Goal: Transaction & Acquisition: Purchase product/service

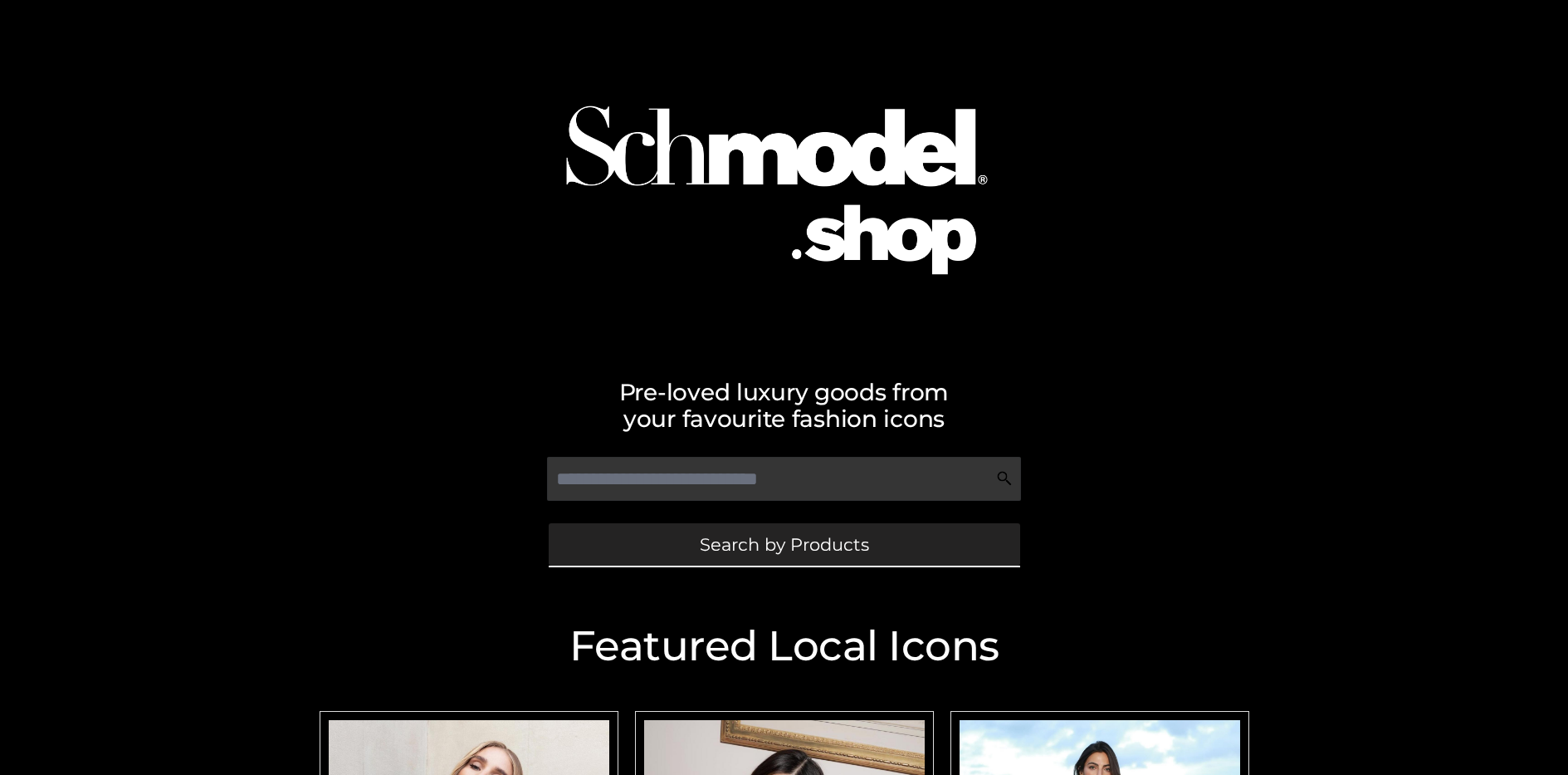
click at [784, 544] on span "Search by Products" at bounding box center [784, 544] width 169 height 17
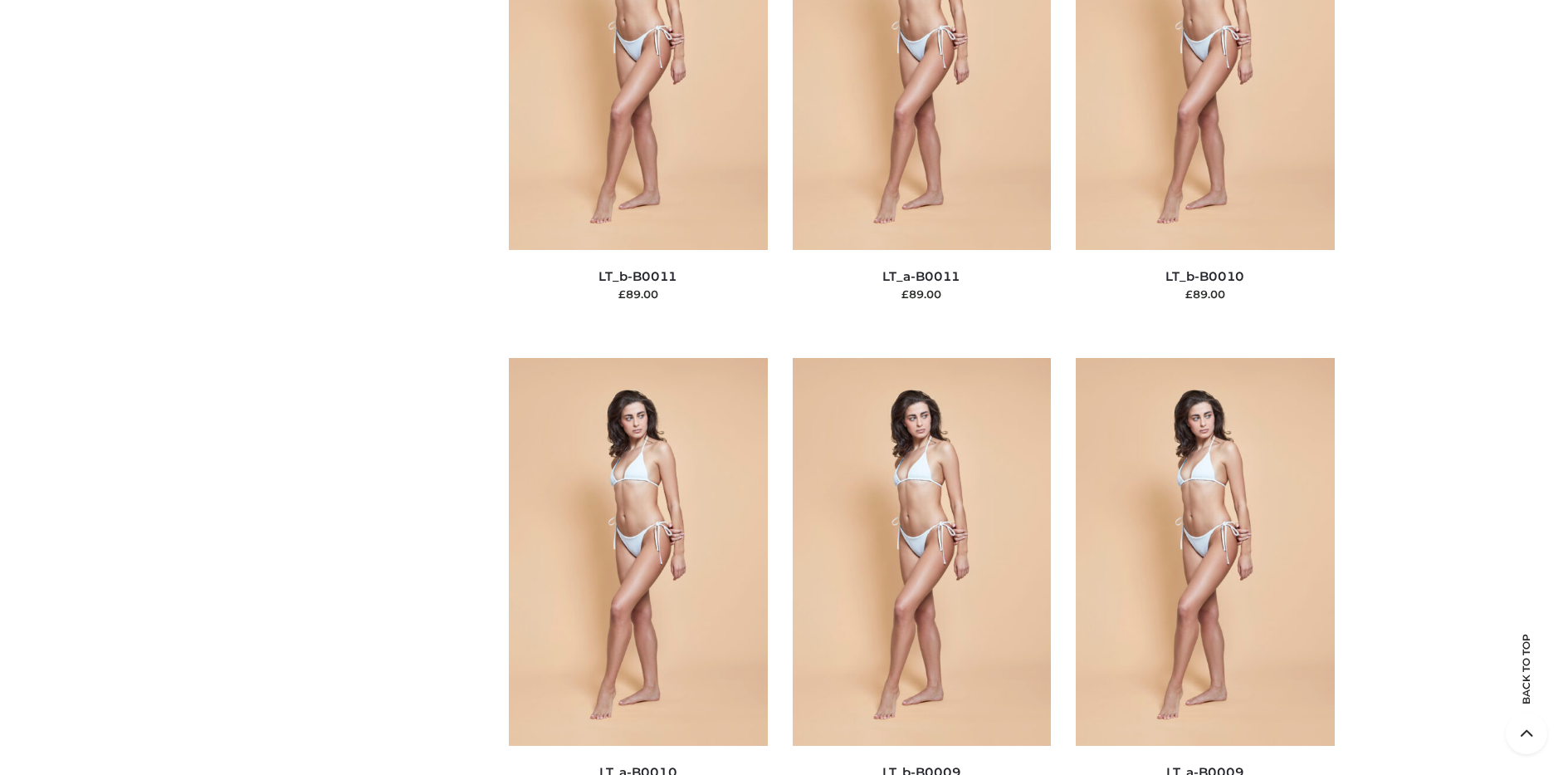
scroll to position [144, 0]
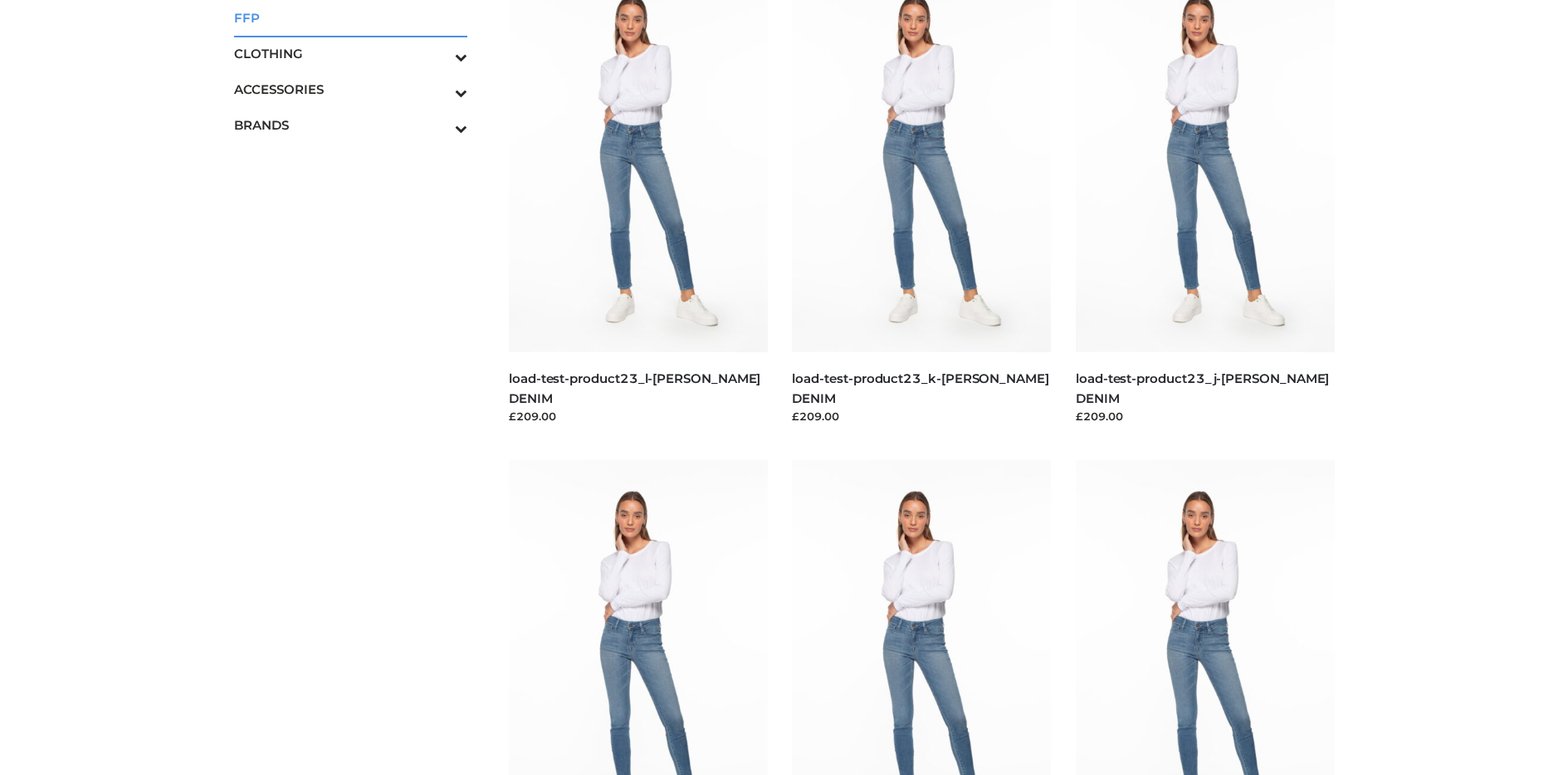
click at [351, 17] on span "FFP" at bounding box center [351, 17] width 234 height 19
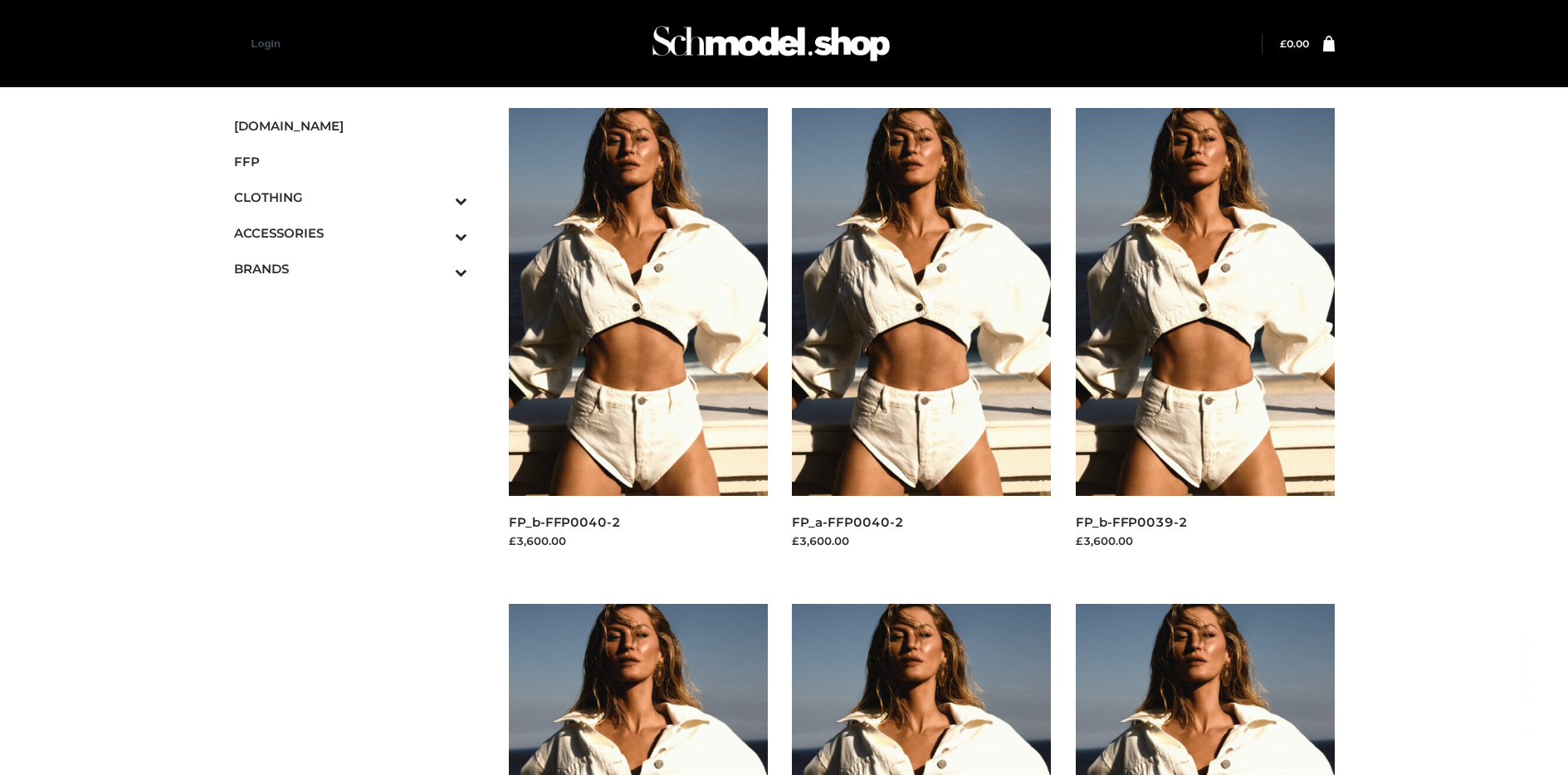
scroll to position [1284, 0]
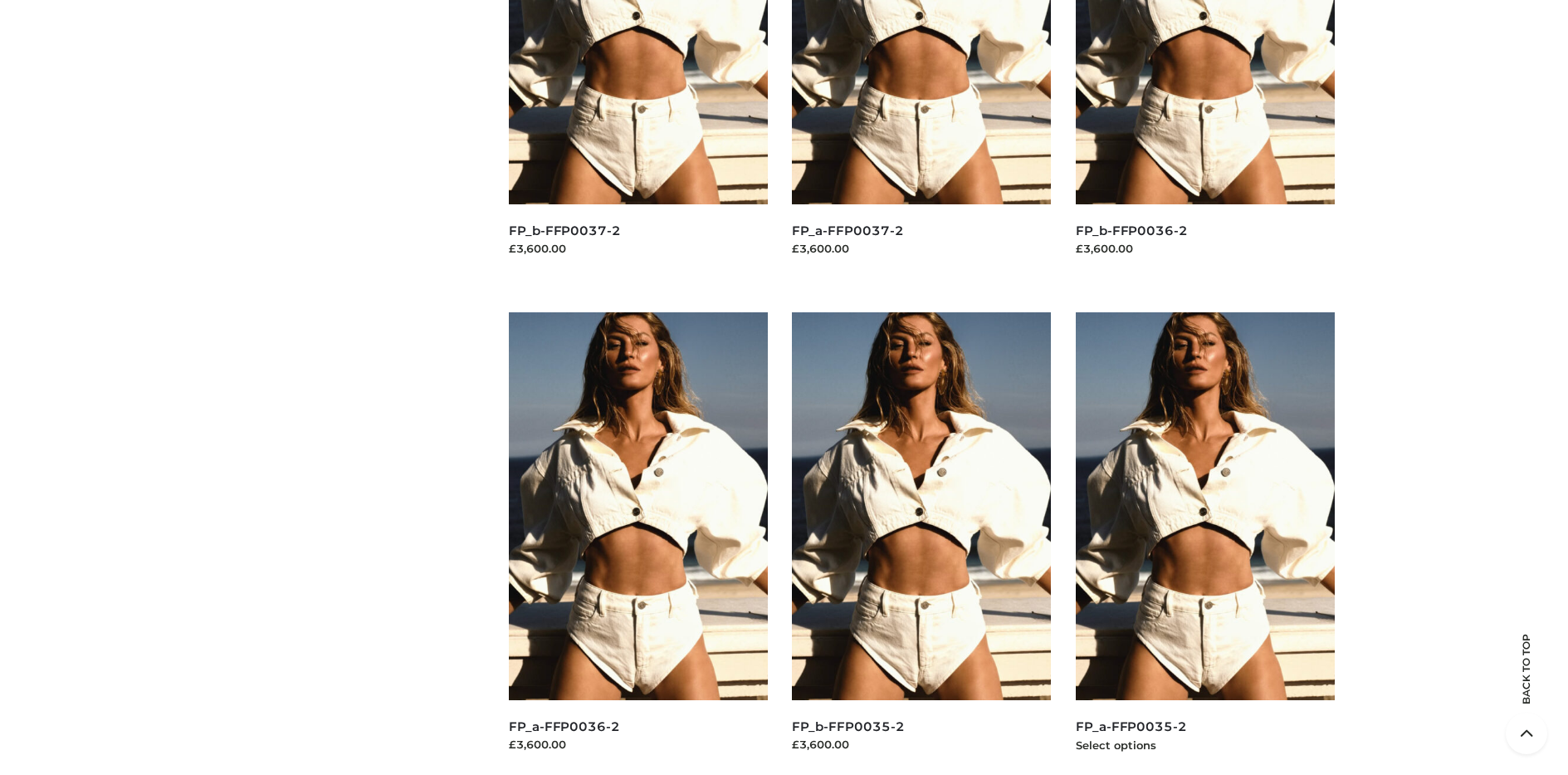
click at [1205, 543] on img at bounding box center [1205, 506] width 259 height 388
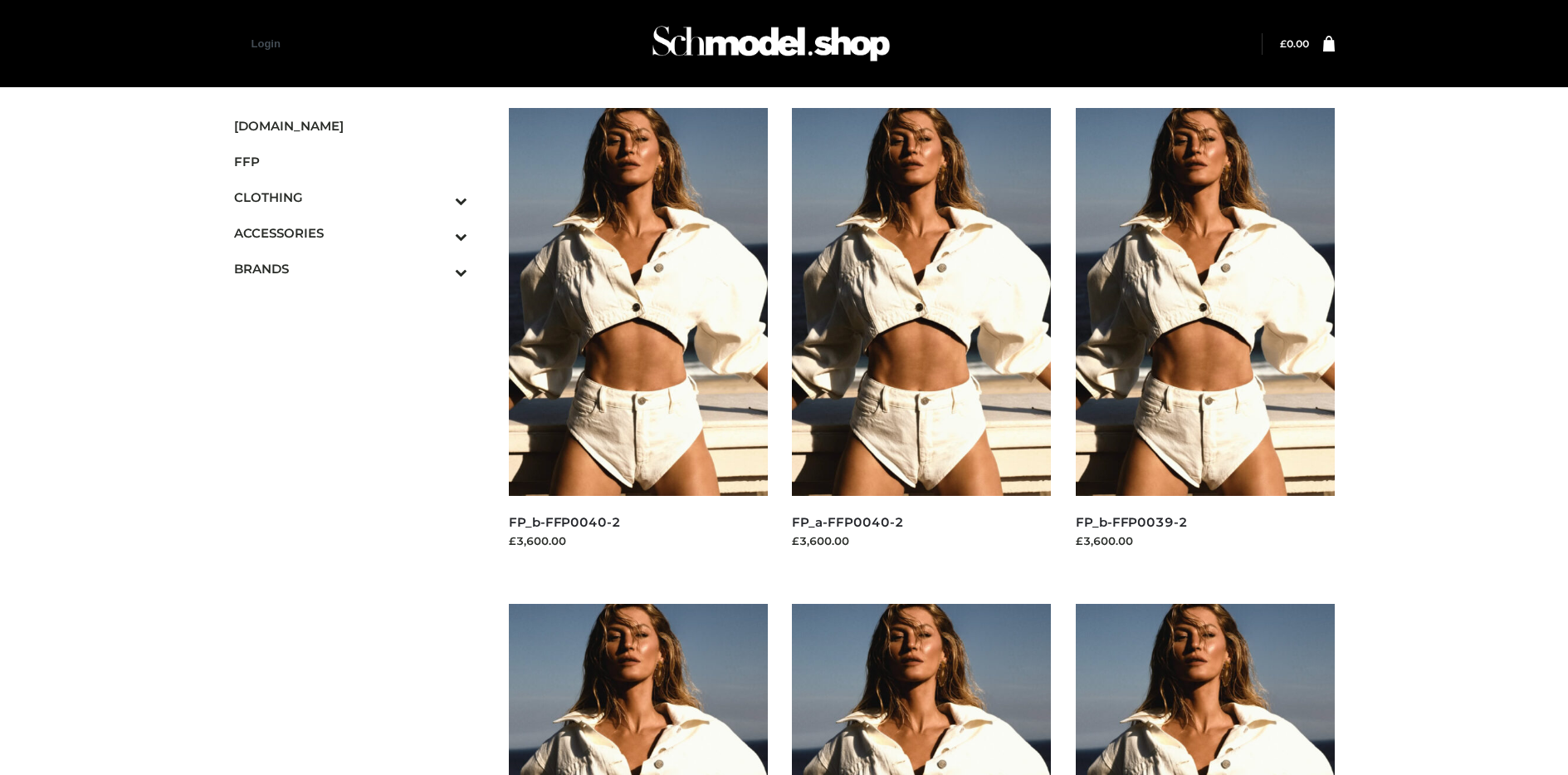
scroll to position [788, 0]
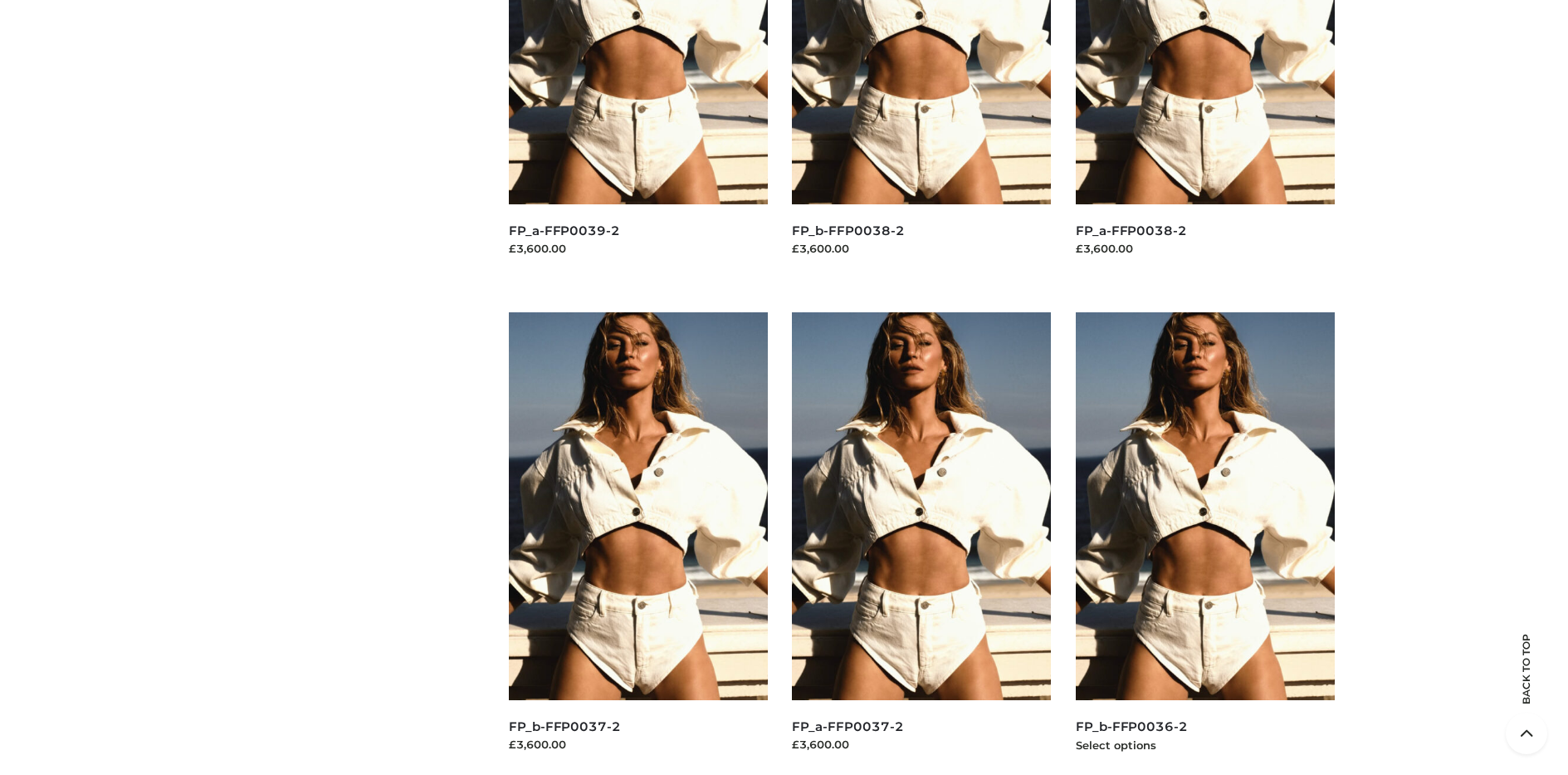
click at [1205, 543] on img at bounding box center [1205, 506] width 259 height 388
click at [638, 543] on img at bounding box center [638, 506] width 259 height 388
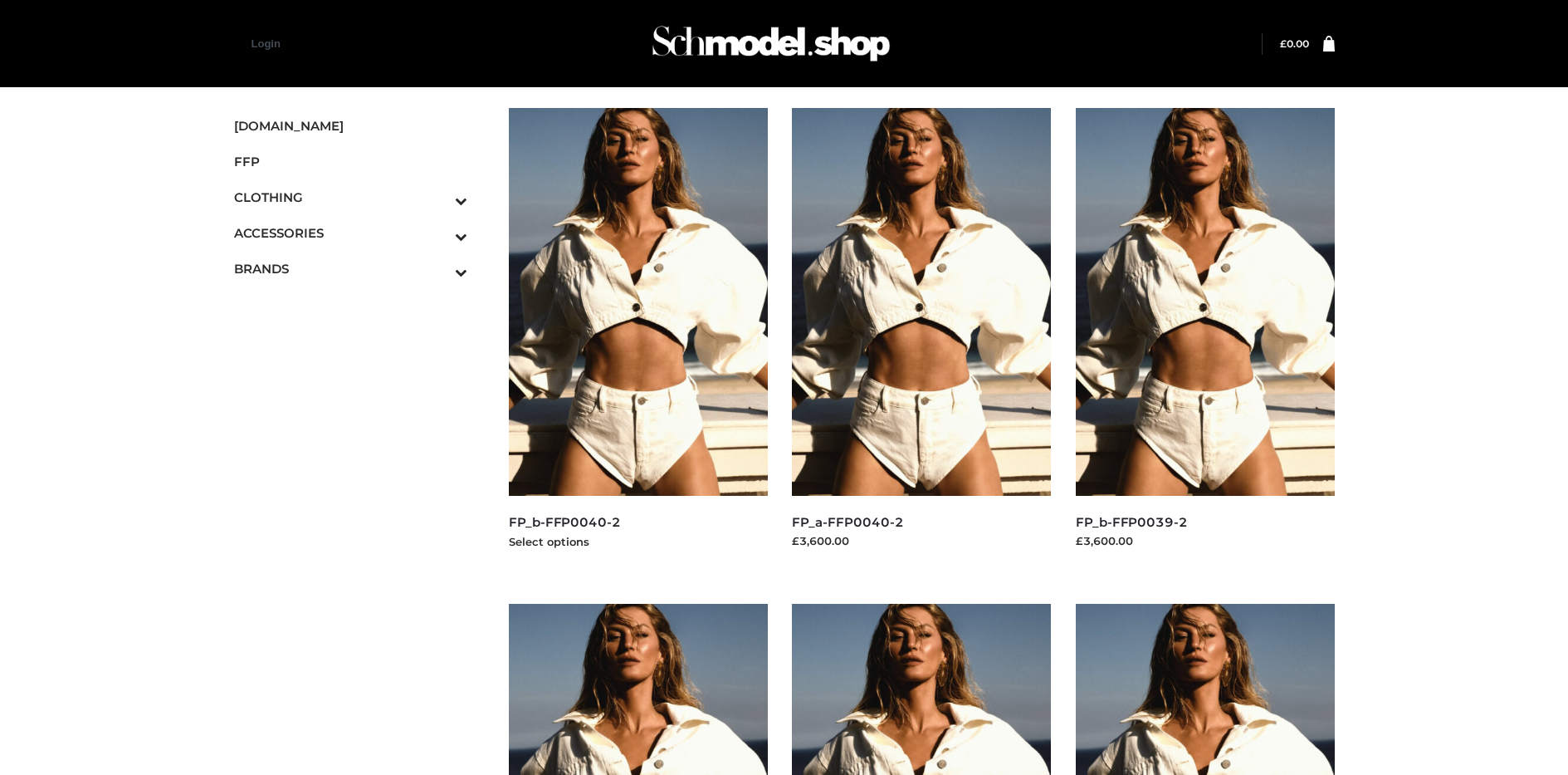
click at [638, 339] on img at bounding box center [638, 302] width 259 height 388
click at [439, 233] on icon "Toggle Submenu" at bounding box center [375, 236] width 186 height 19
click at [359, 304] on span "JEWELRY" at bounding box center [360, 304] width 218 height 19
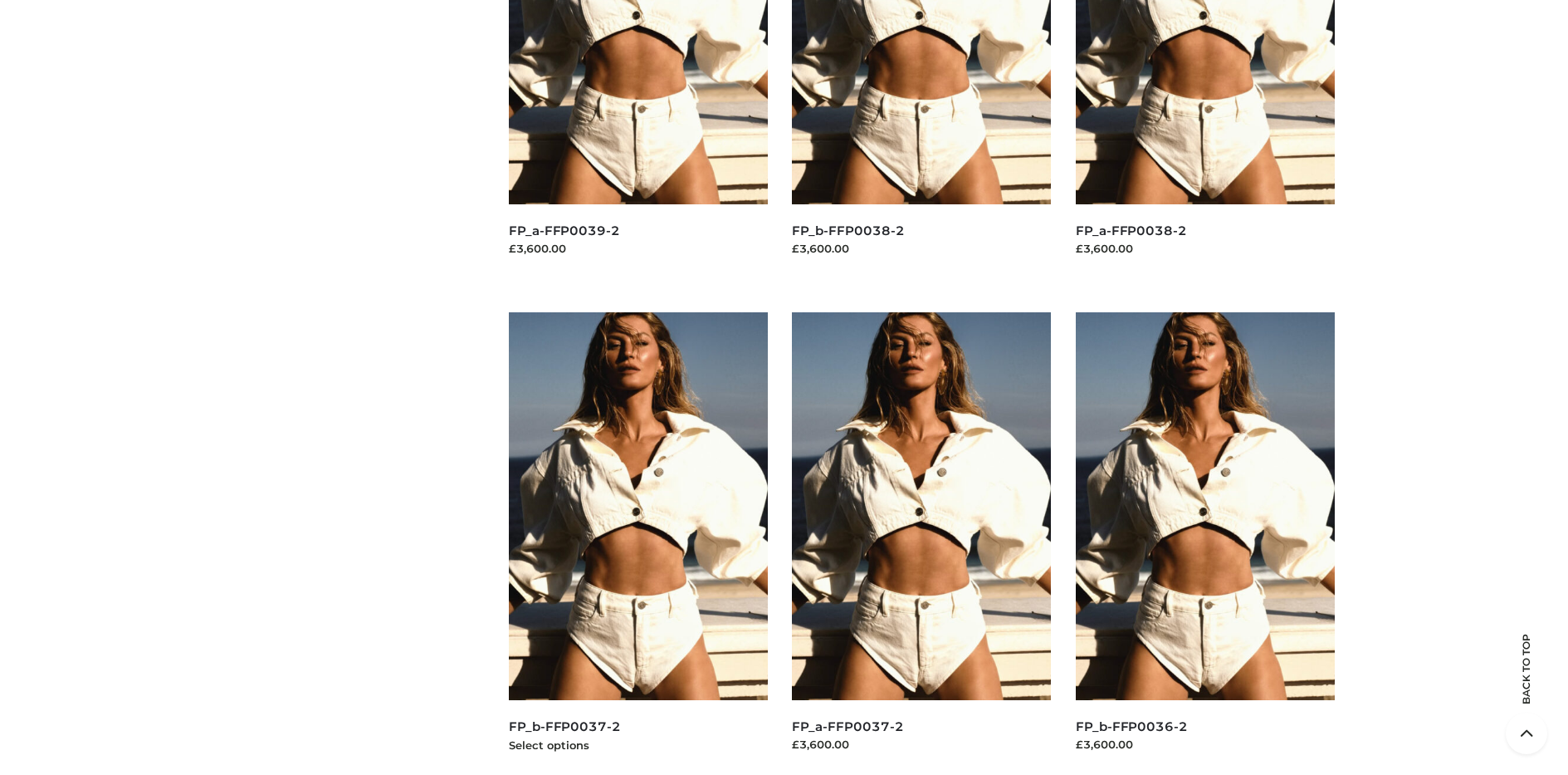
click at [638, 543] on img at bounding box center [638, 506] width 259 height 388
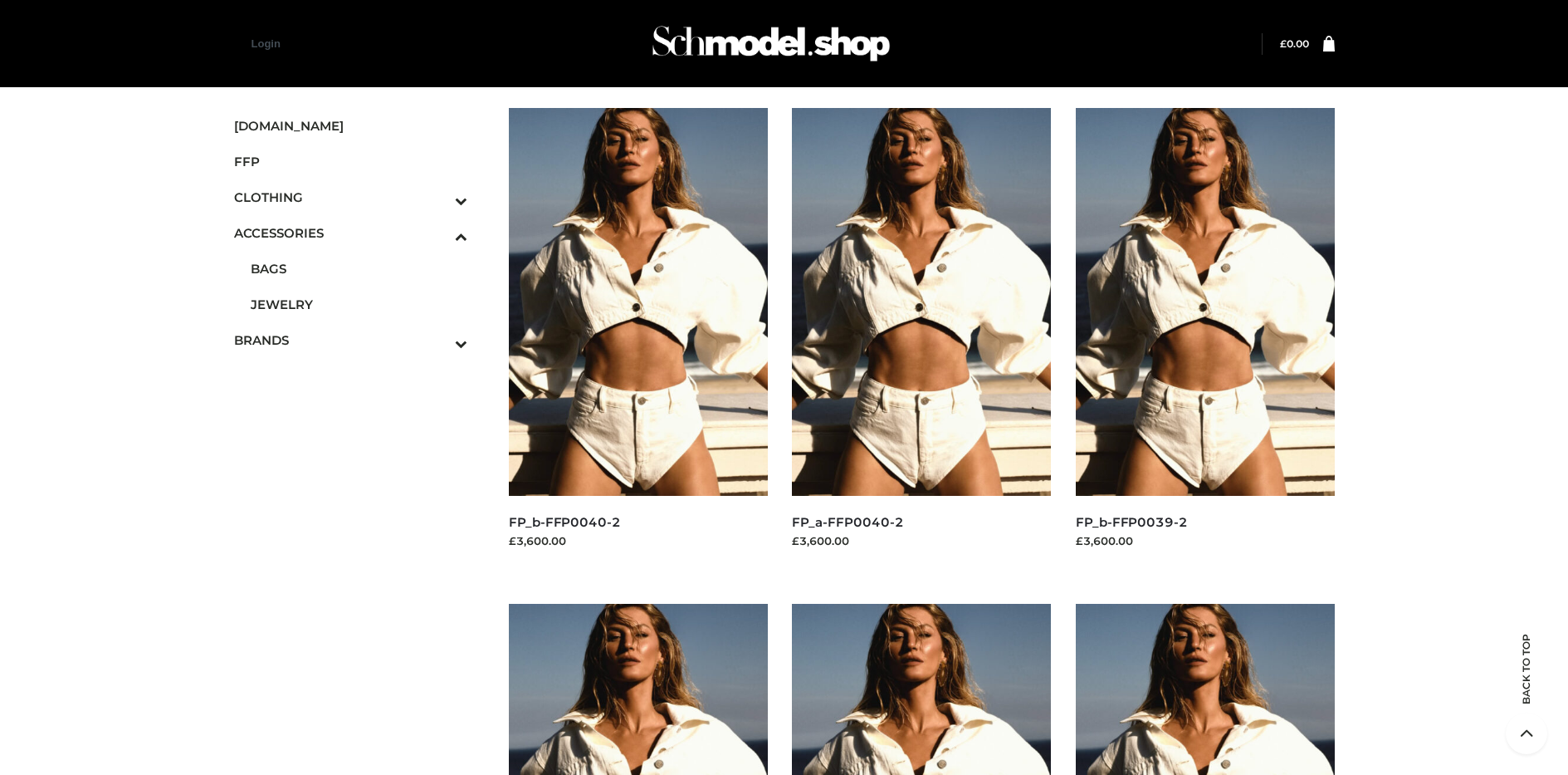
scroll to position [2790, 0]
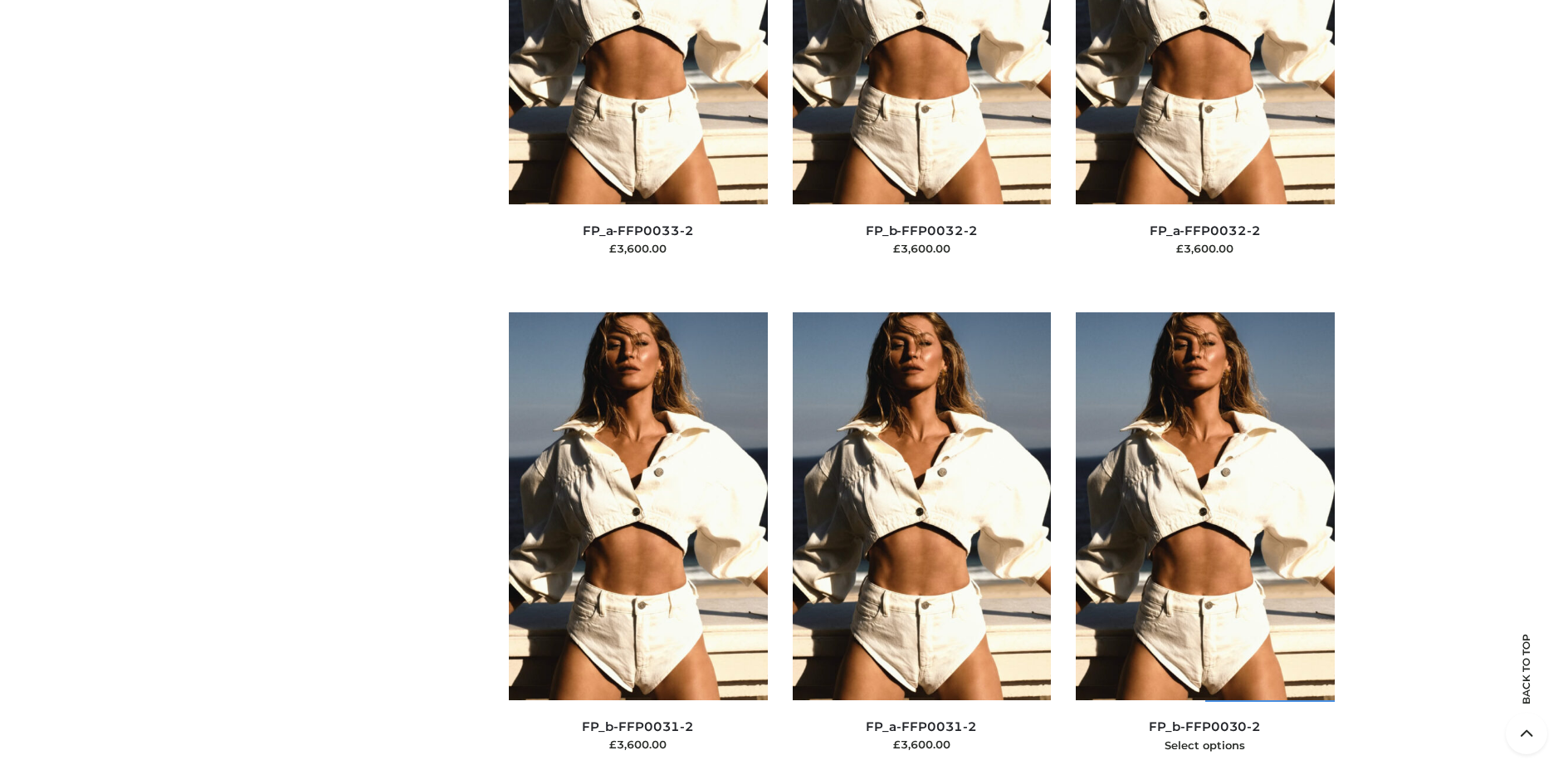
click at [1205, 543] on img at bounding box center [1205, 506] width 259 height 388
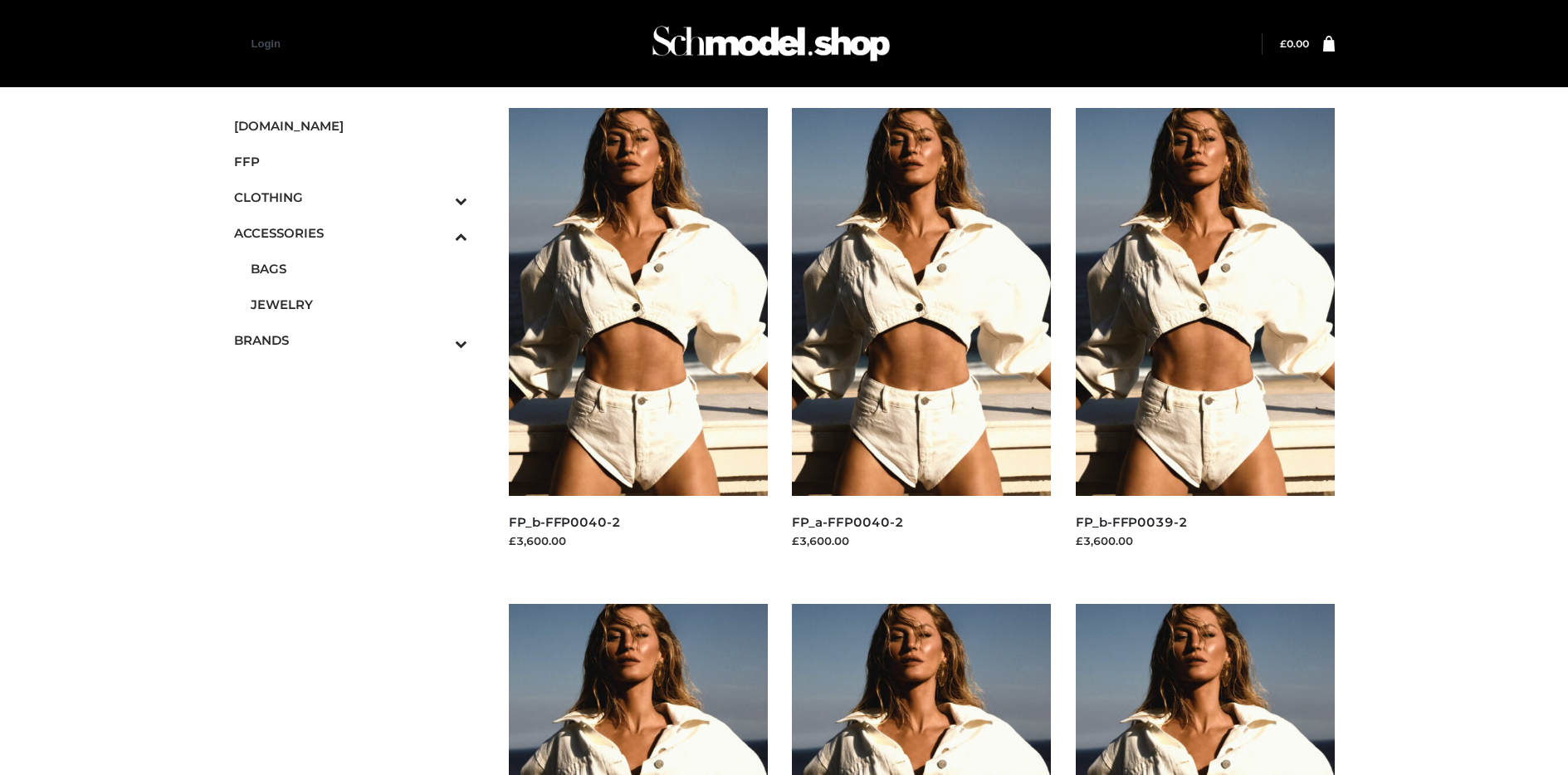
scroll to position [788, 0]
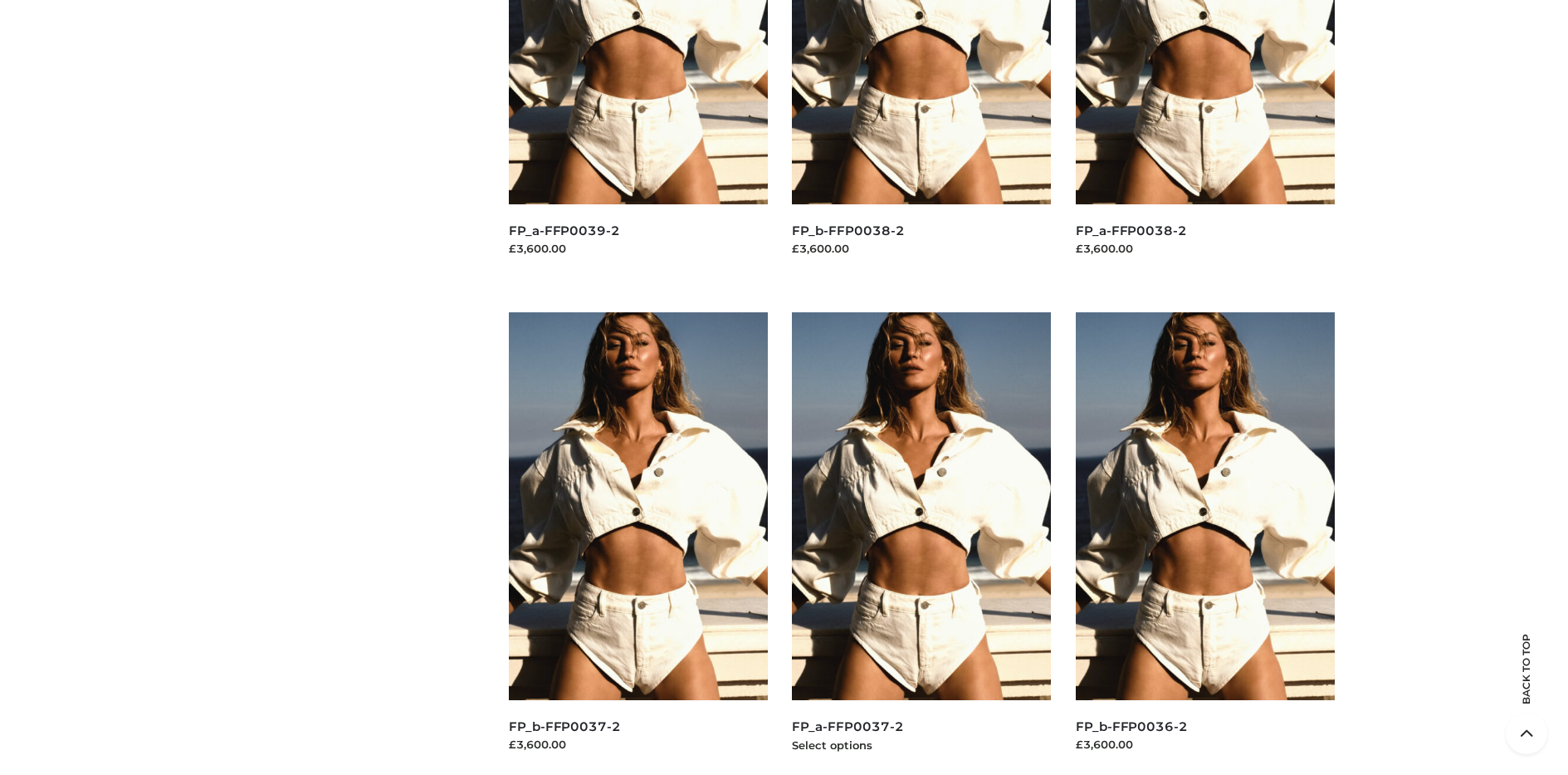
click at [921, 543] on img at bounding box center [921, 506] width 259 height 388
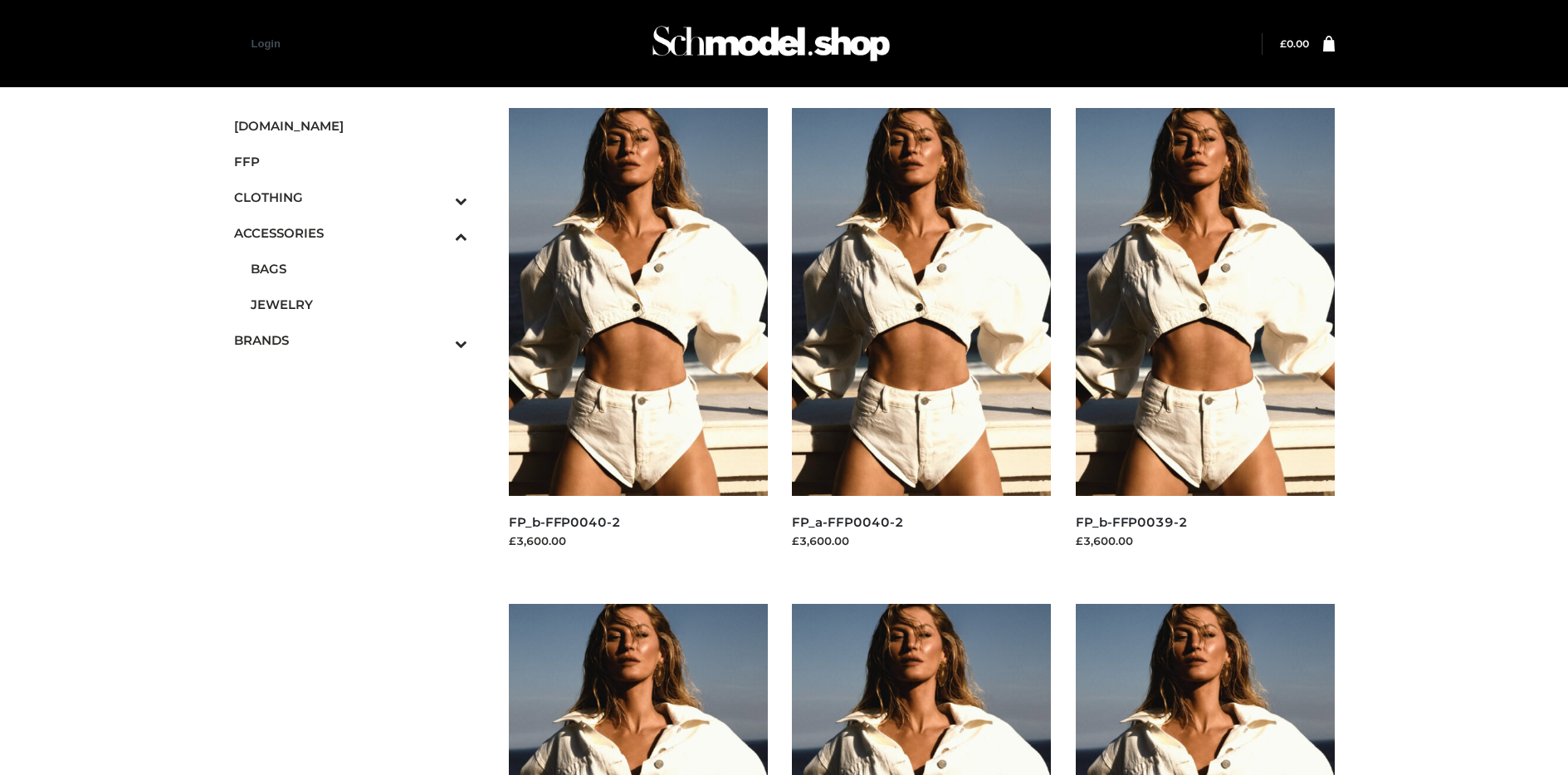
scroll to position [1797, 0]
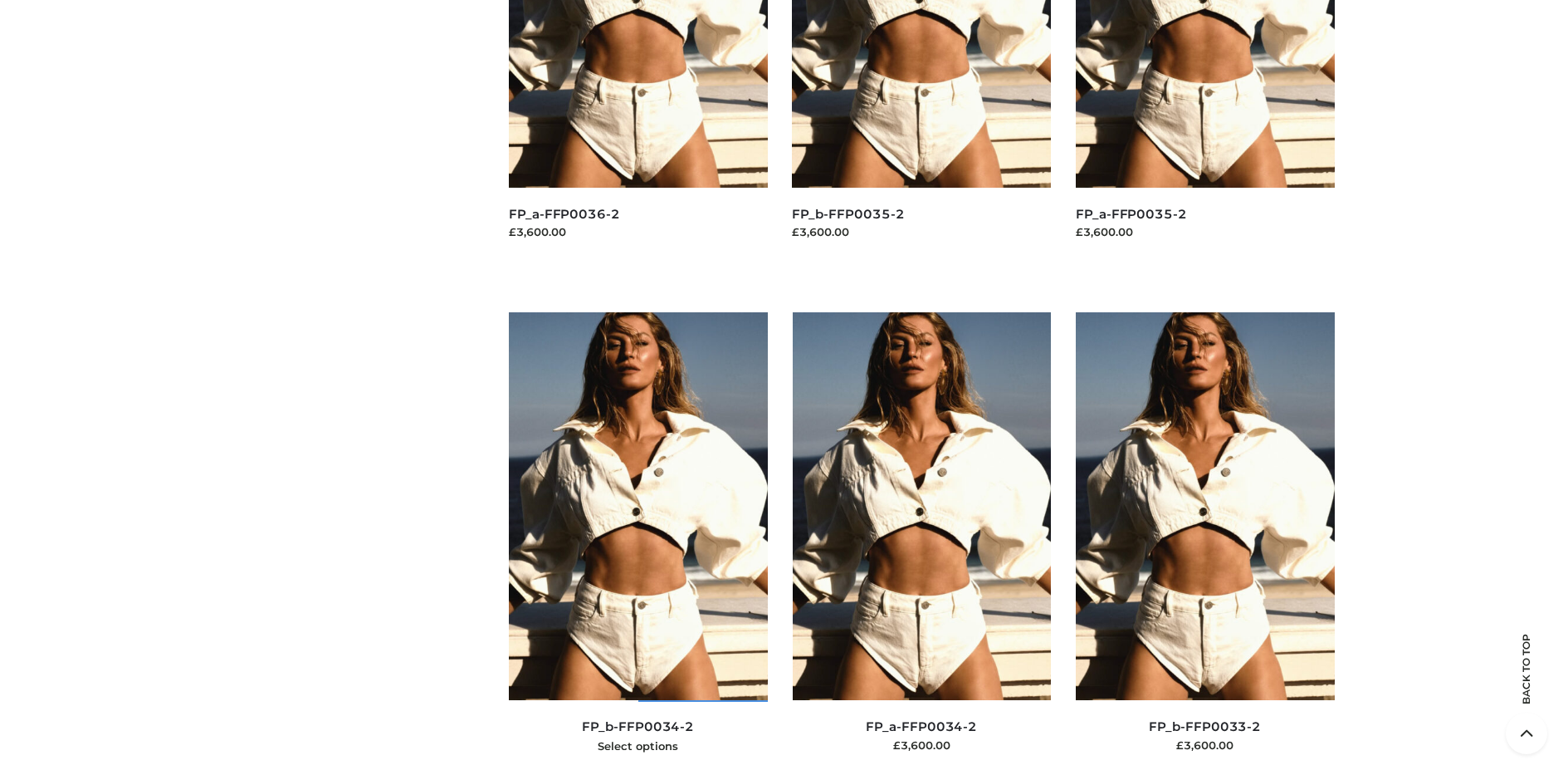
click at [638, 543] on img at bounding box center [638, 506] width 259 height 388
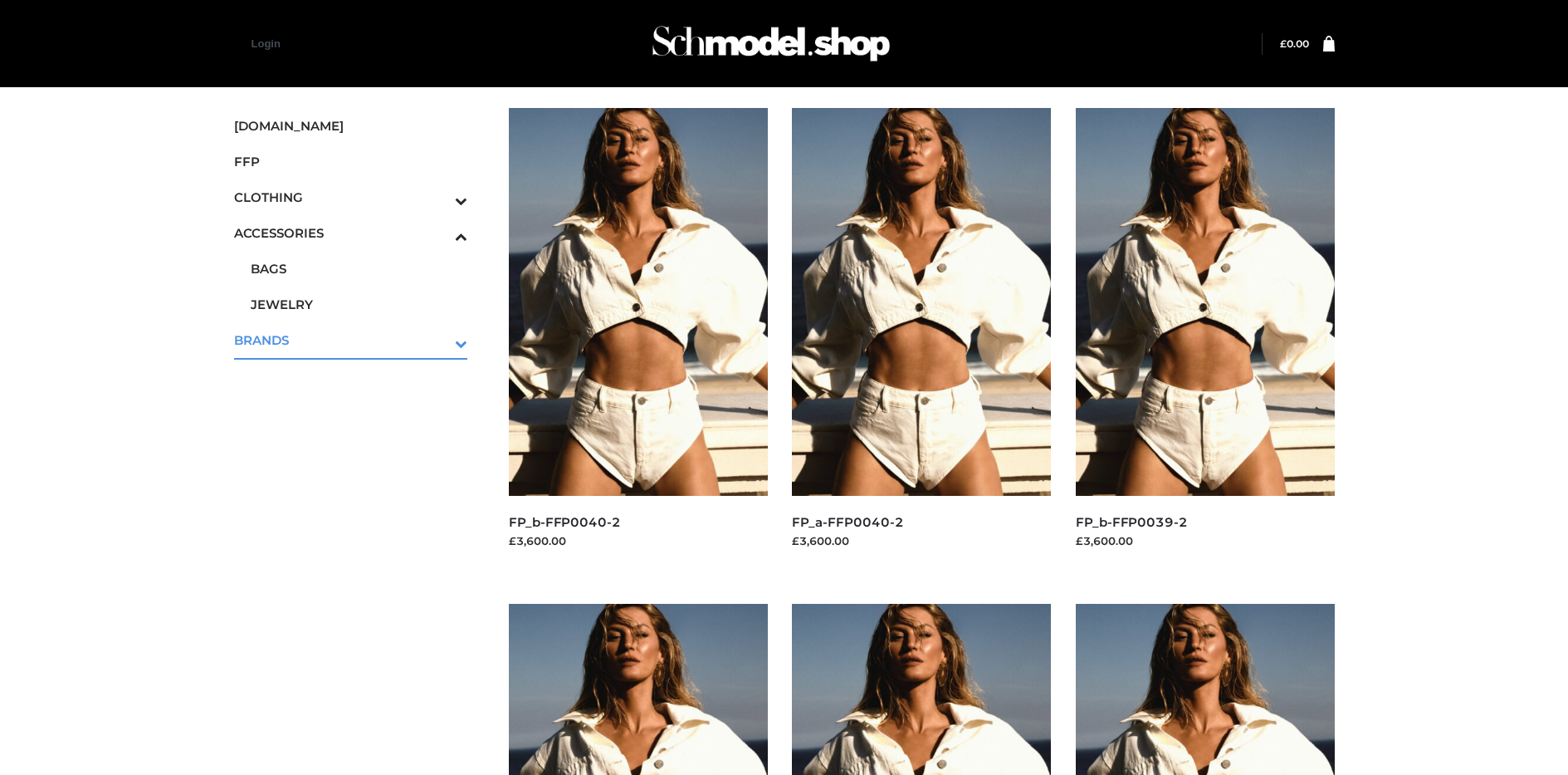
click at [439, 340] on icon "Toggle Submenu" at bounding box center [375, 343] width 186 height 19
click at [359, 340] on span "PARKERSMITH" at bounding box center [360, 340] width 218 height 19
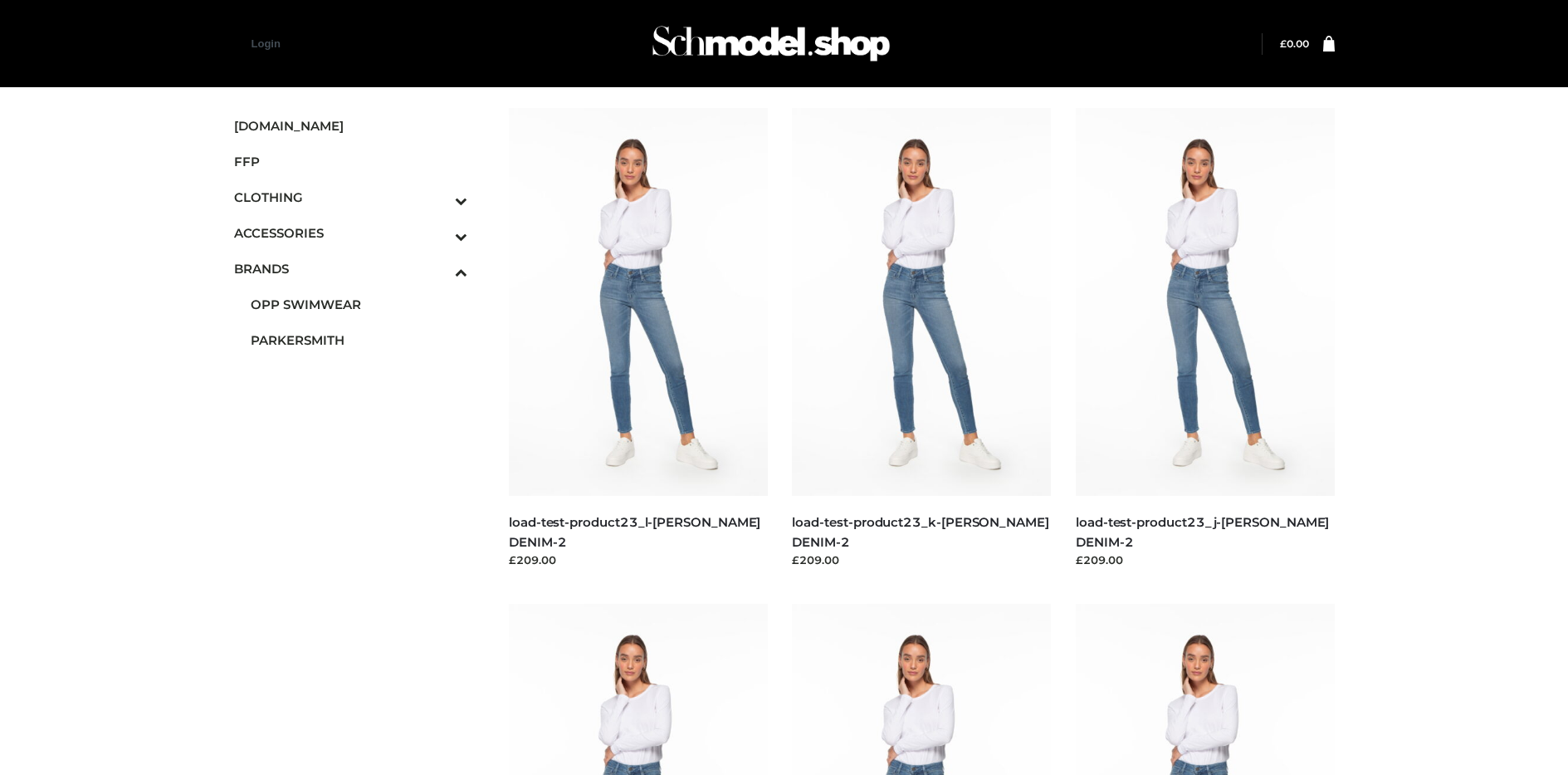
scroll to position [1284, 0]
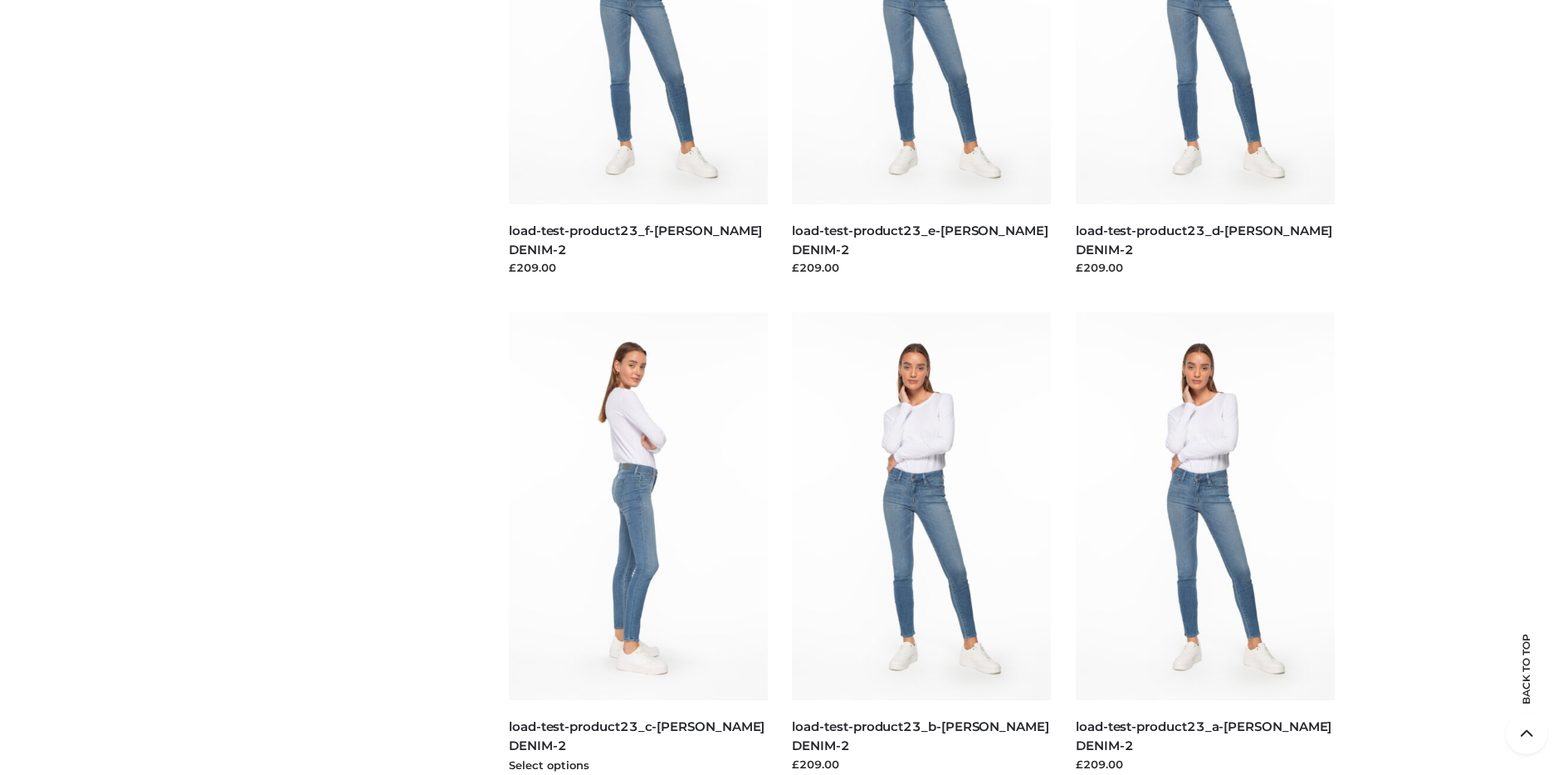
click at [638, 543] on img at bounding box center [638, 506] width 259 height 388
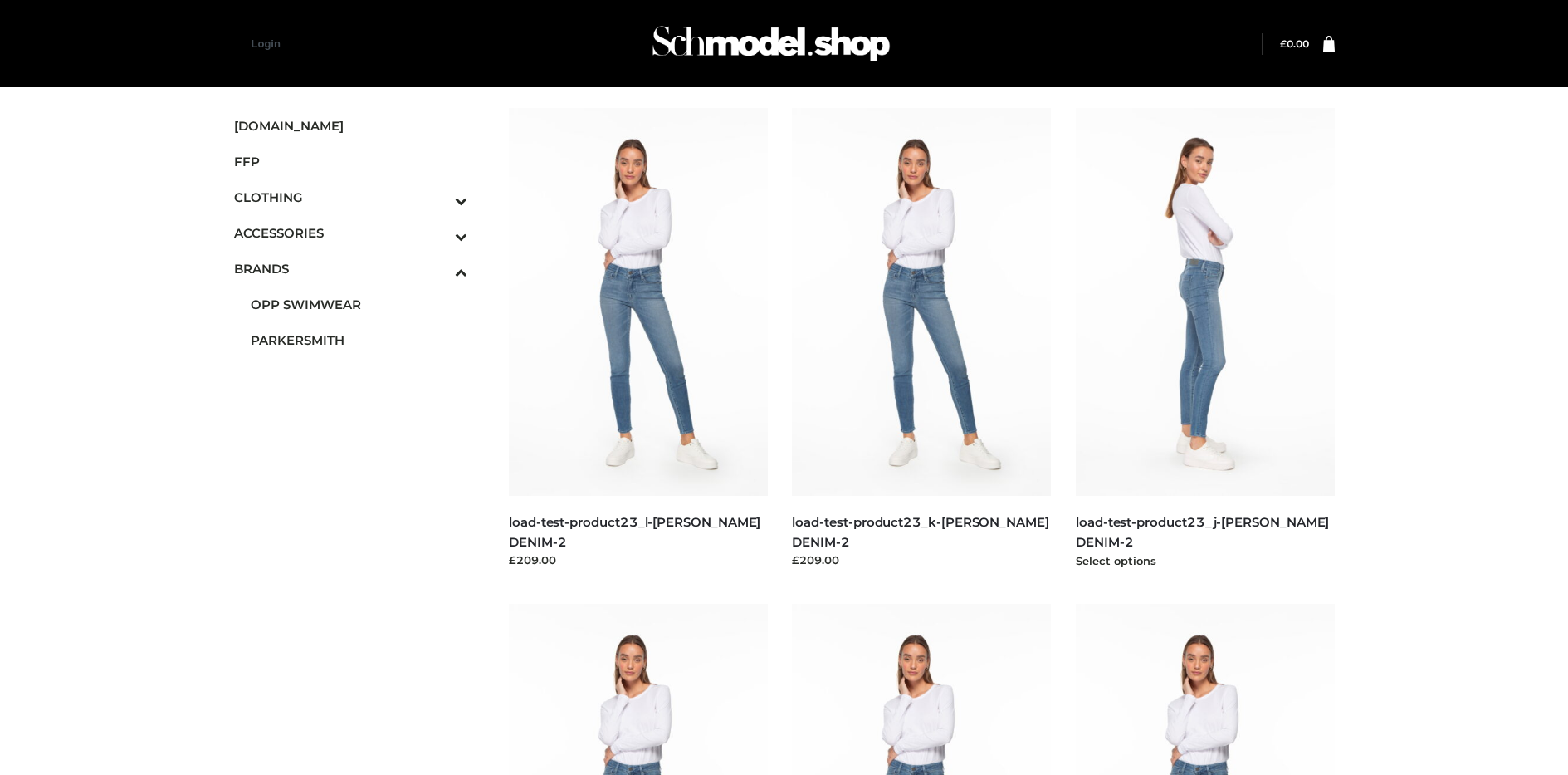
click at [1205, 339] on img at bounding box center [1205, 302] width 259 height 388
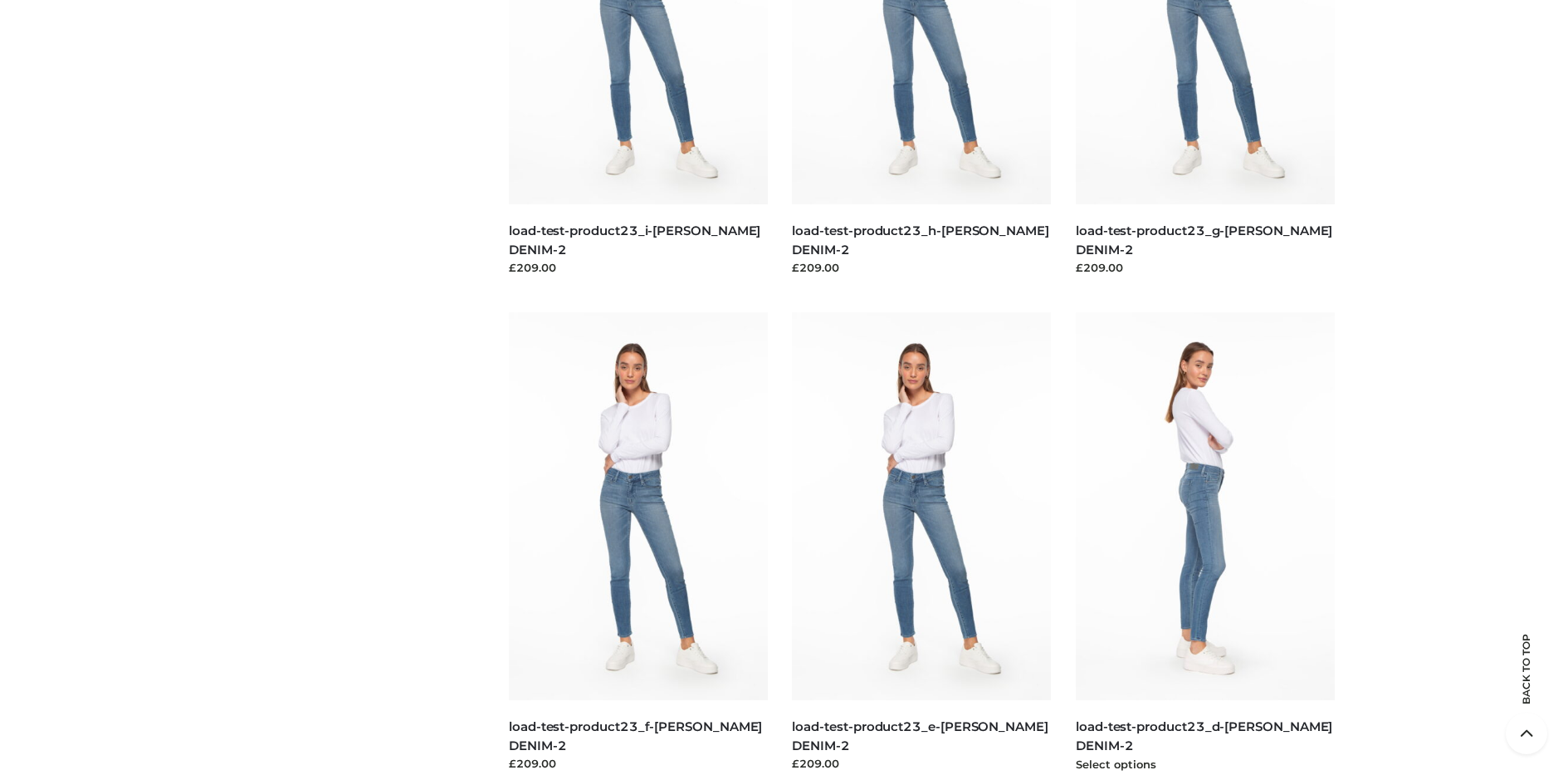
click at [1205, 543] on img at bounding box center [1205, 506] width 259 height 388
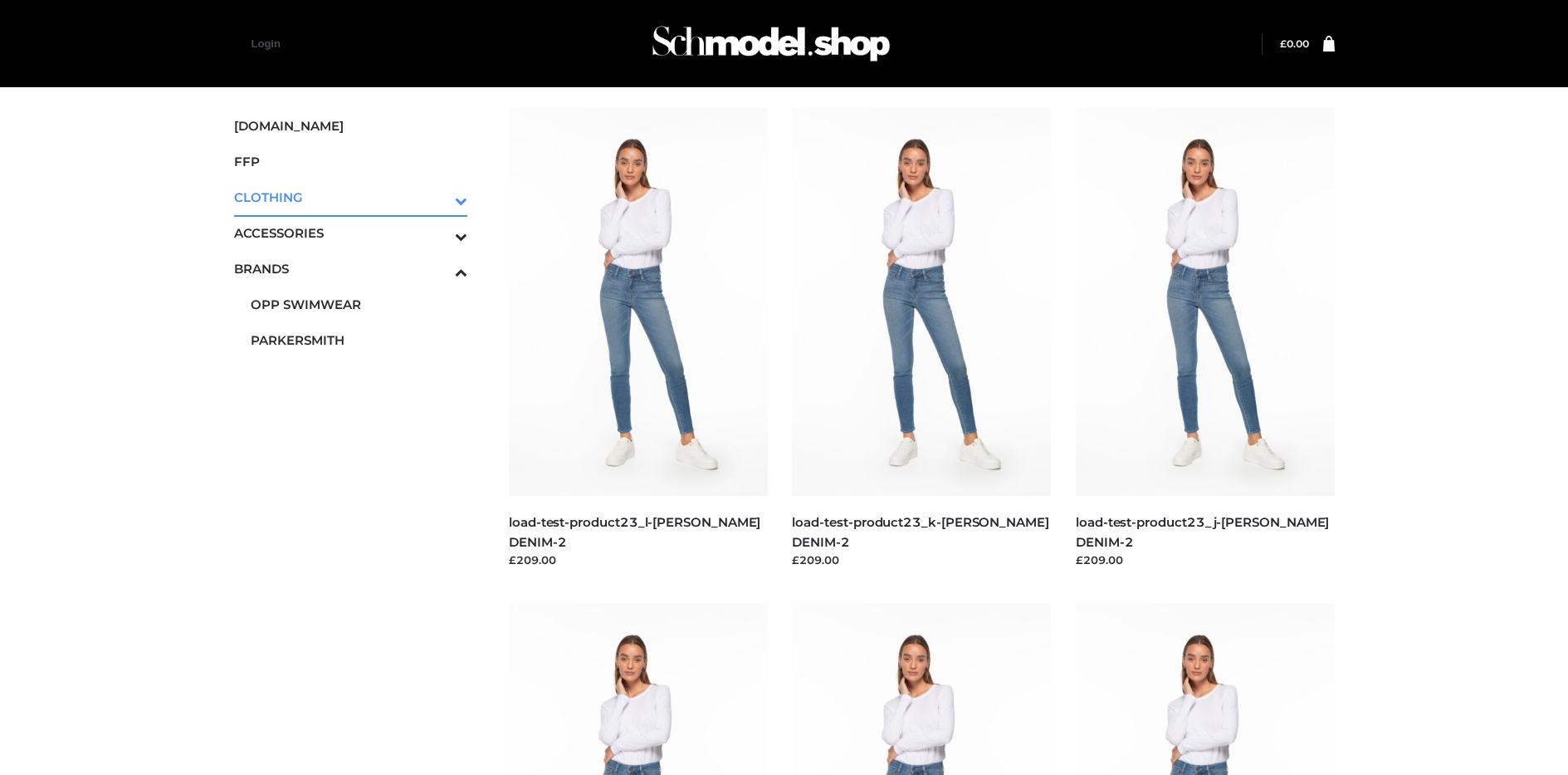
click at [439, 197] on icon "Toggle Submenu" at bounding box center [375, 200] width 186 height 19
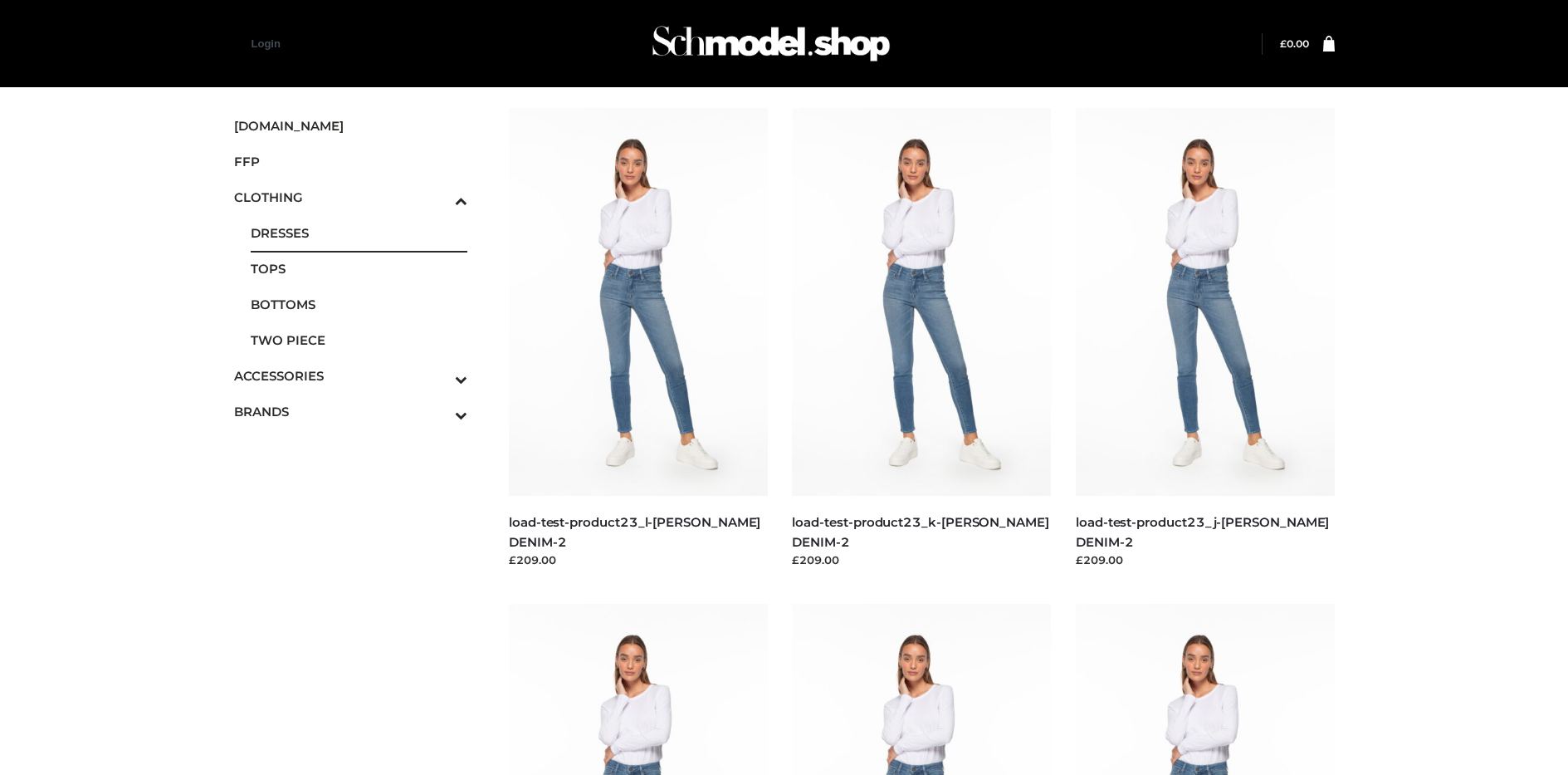
click at [359, 233] on span "DRESSES" at bounding box center [360, 232] width 218 height 19
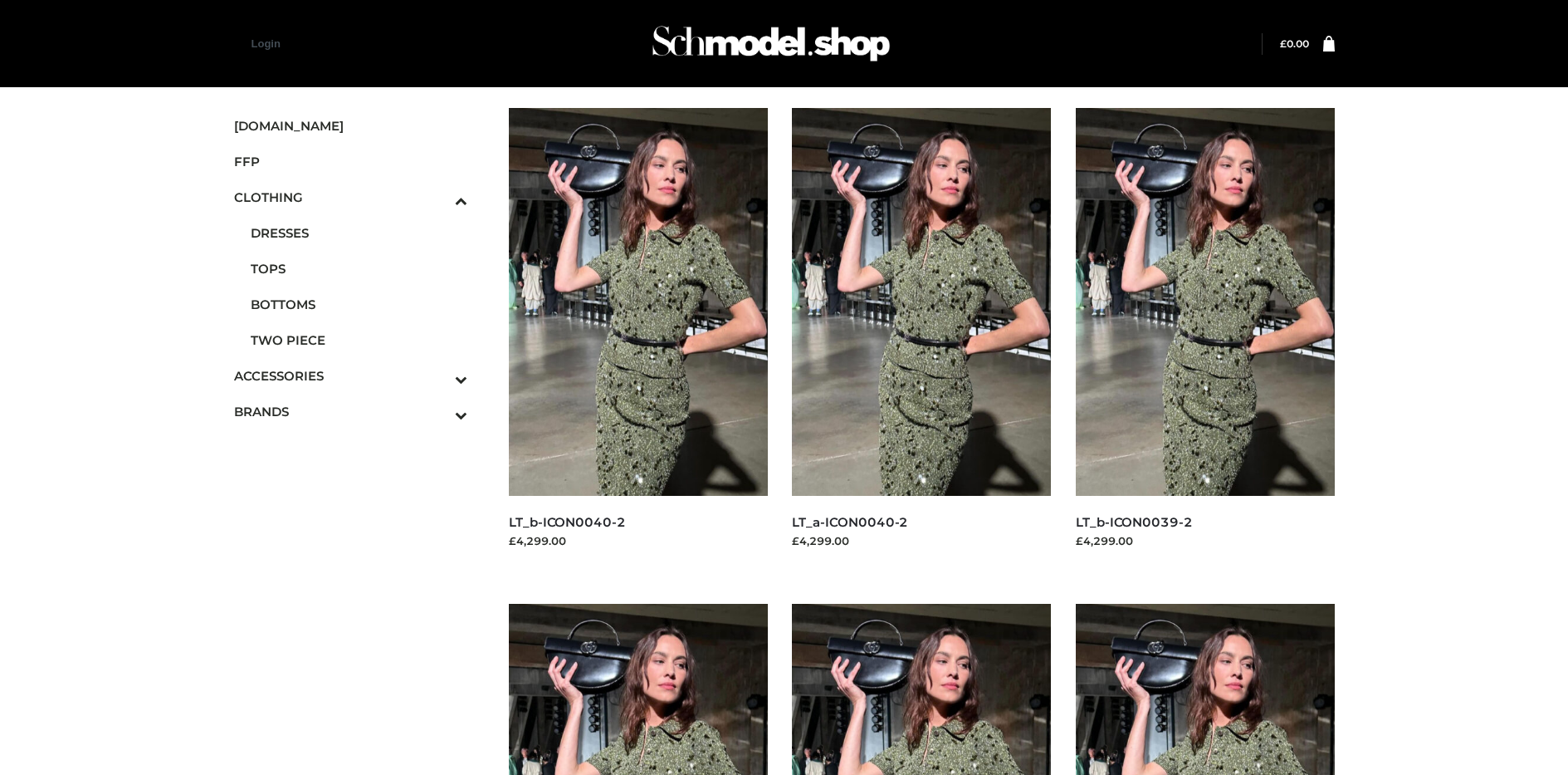
scroll to position [1284, 0]
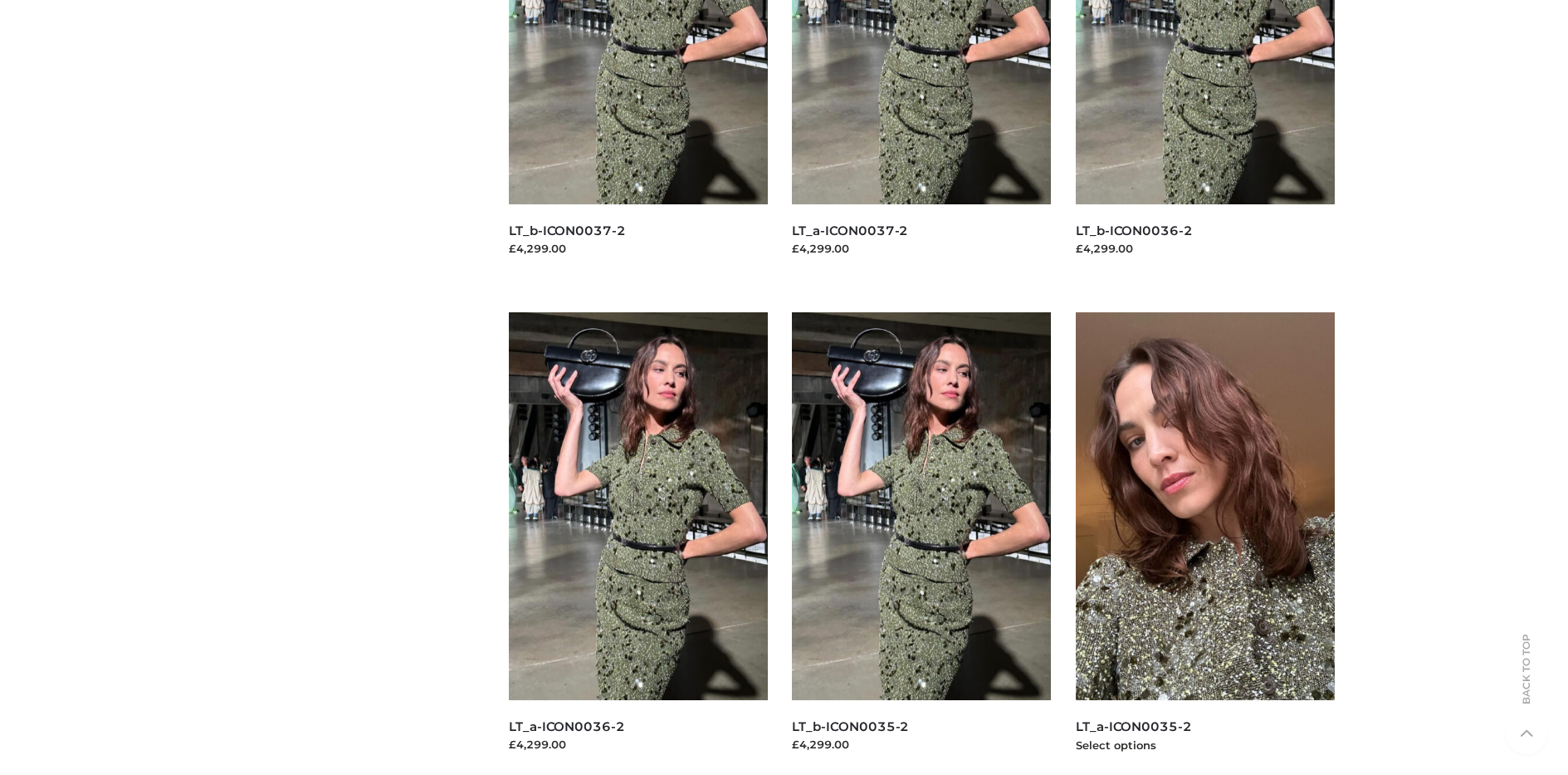
click at [1205, 543] on img at bounding box center [1205, 506] width 259 height 388
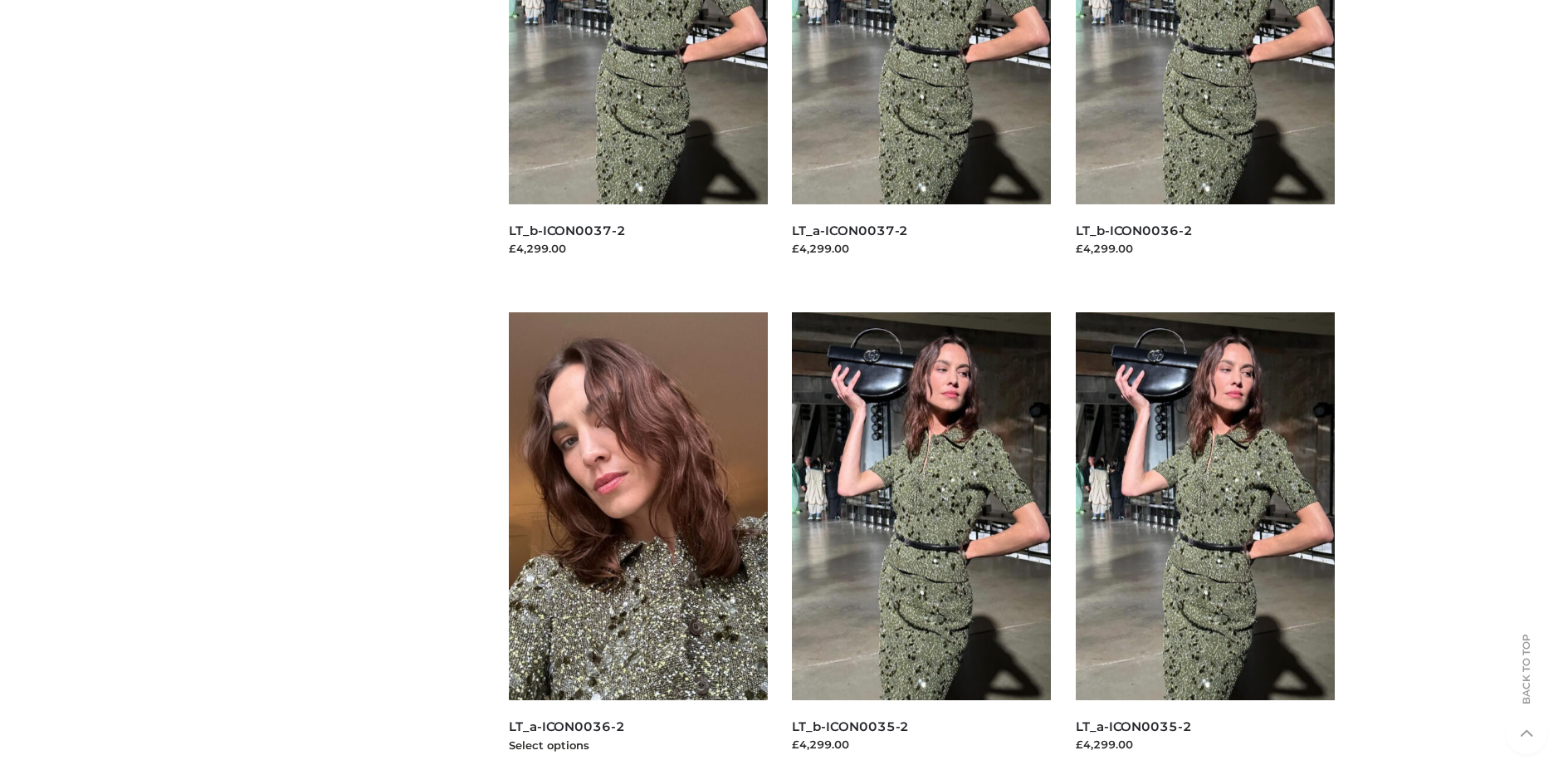
click at [638, 543] on img at bounding box center [638, 506] width 259 height 388
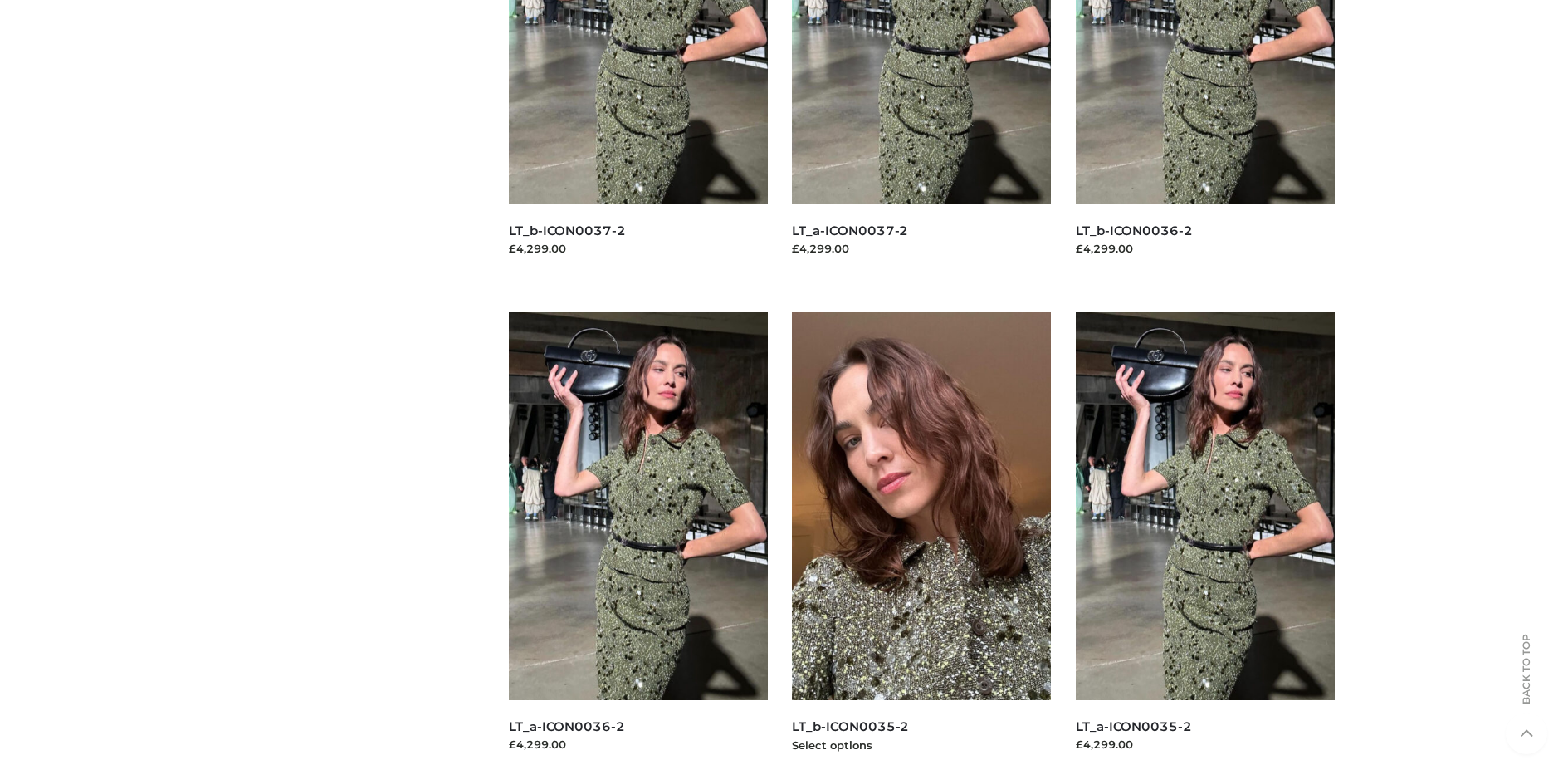
click at [921, 543] on img at bounding box center [921, 506] width 259 height 388
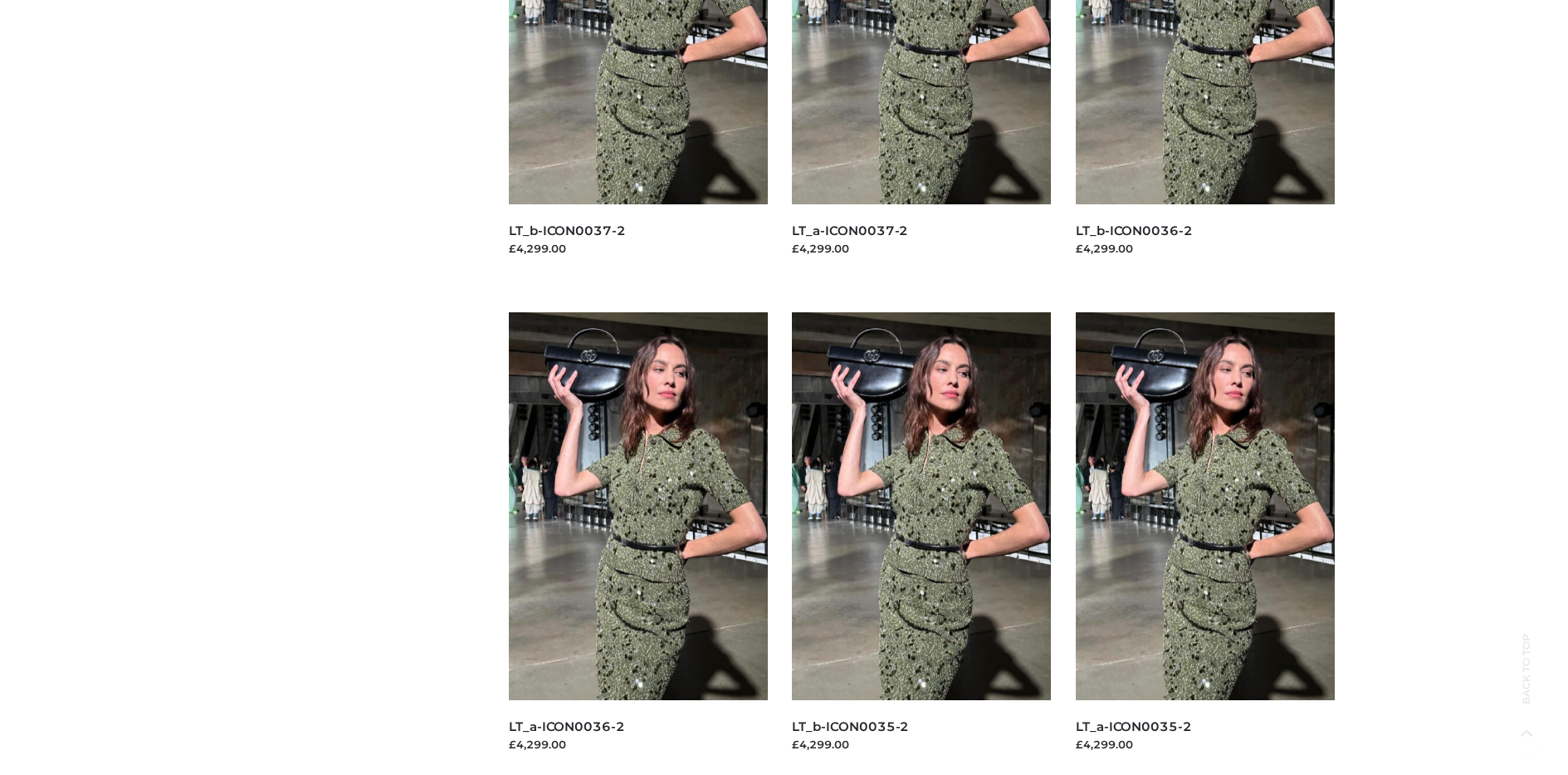
scroll to position [0, 0]
